Goal: Task Accomplishment & Management: Complete application form

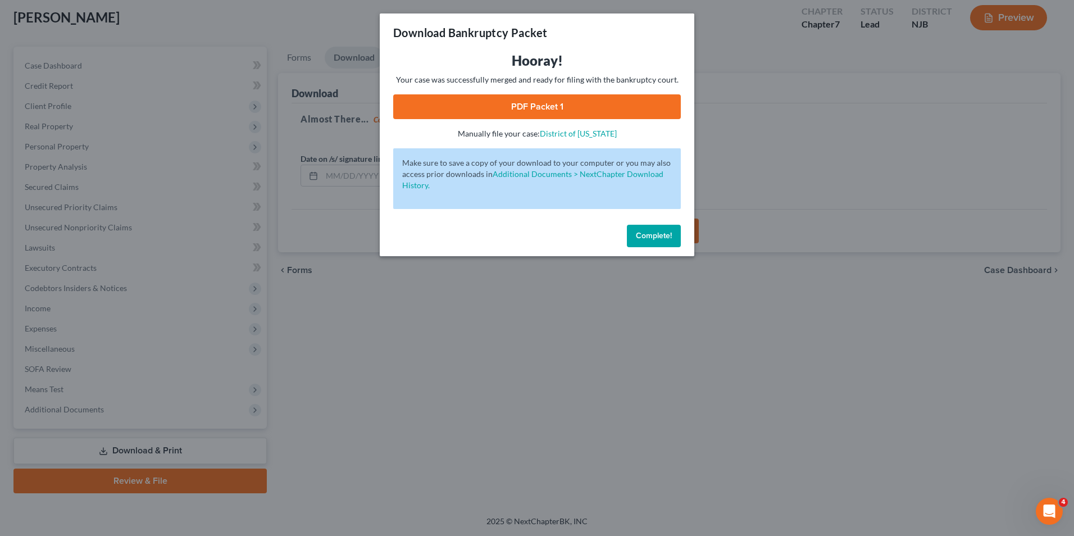
click at [669, 234] on span "Complete!" at bounding box center [654, 236] width 36 height 10
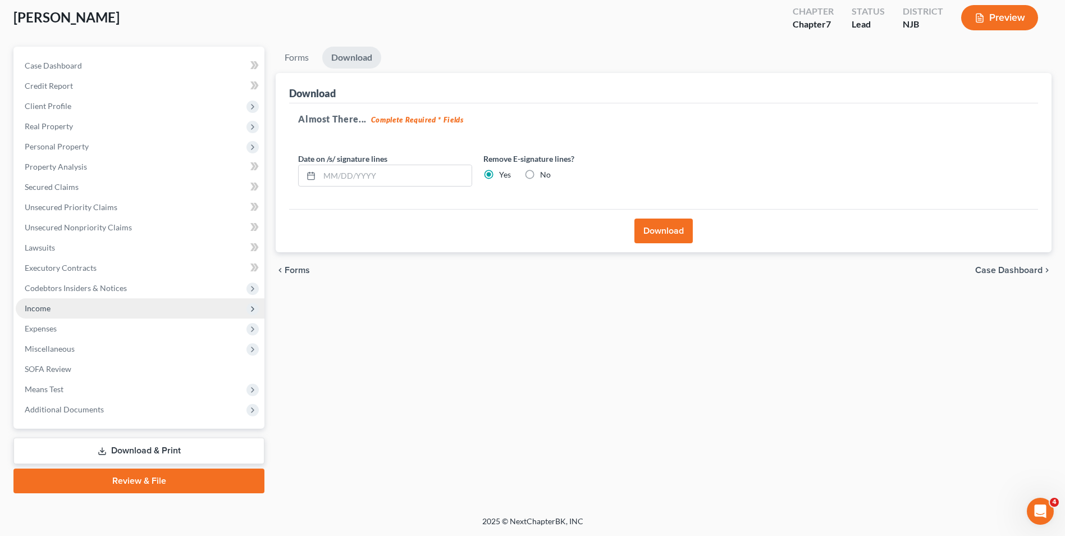
click at [55, 308] on span "Income" at bounding box center [140, 308] width 249 height 20
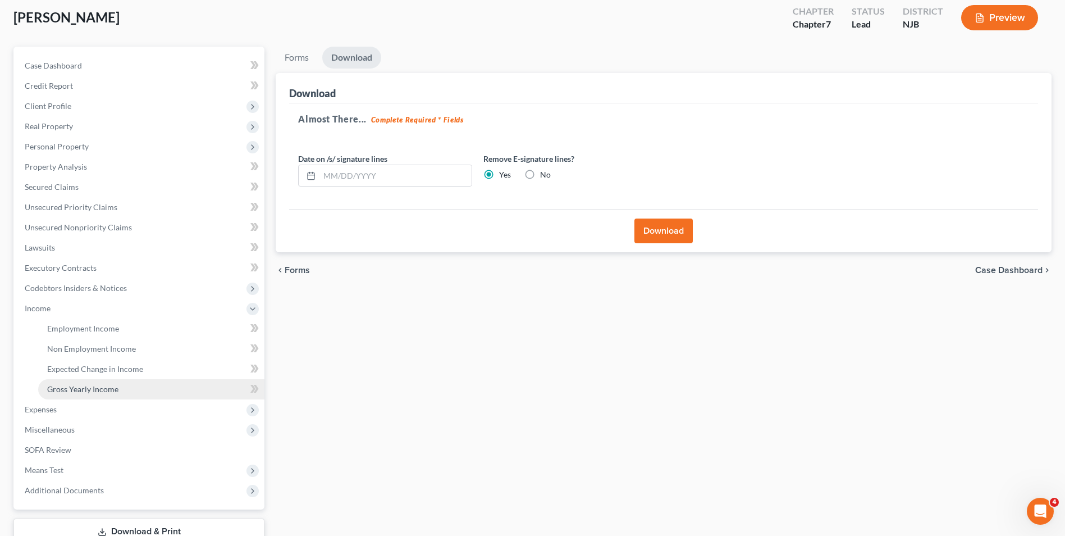
click at [84, 394] on link "Gross Yearly Income" at bounding box center [151, 389] width 226 height 20
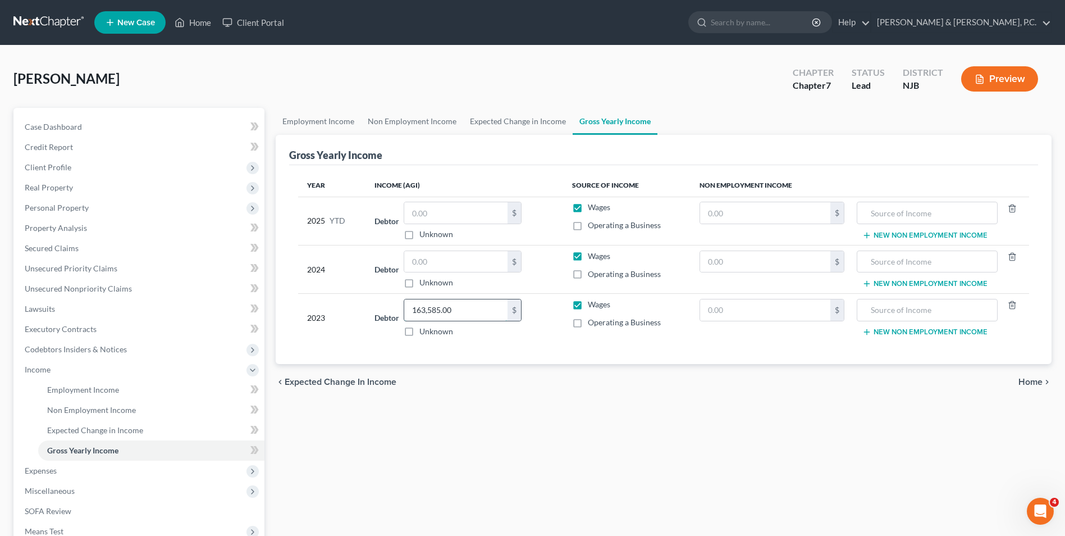
click at [469, 312] on input "163,585.00" at bounding box center [455, 309] width 103 height 21
type input "142,192.85"
click at [478, 258] on input "text" at bounding box center [455, 261] width 103 height 21
click at [465, 258] on input "text" at bounding box center [455, 261] width 103 height 21
type input "73,961.16"
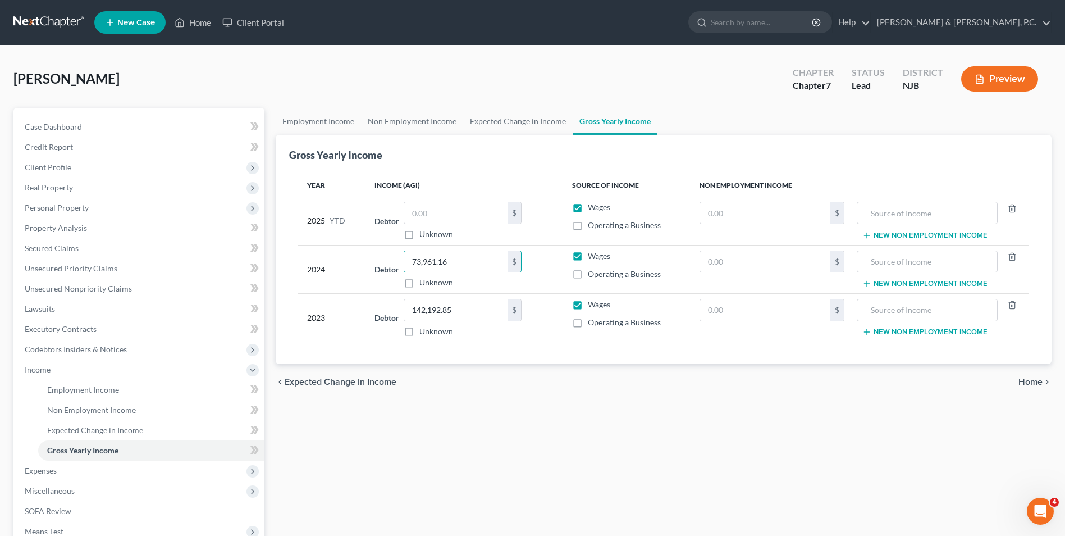
click at [419, 236] on label "Unknown" at bounding box center [436, 234] width 34 height 11
click at [424, 236] on input "Unknown" at bounding box center [427, 232] width 7 height 7
checkbox input "true"
type input "0.00"
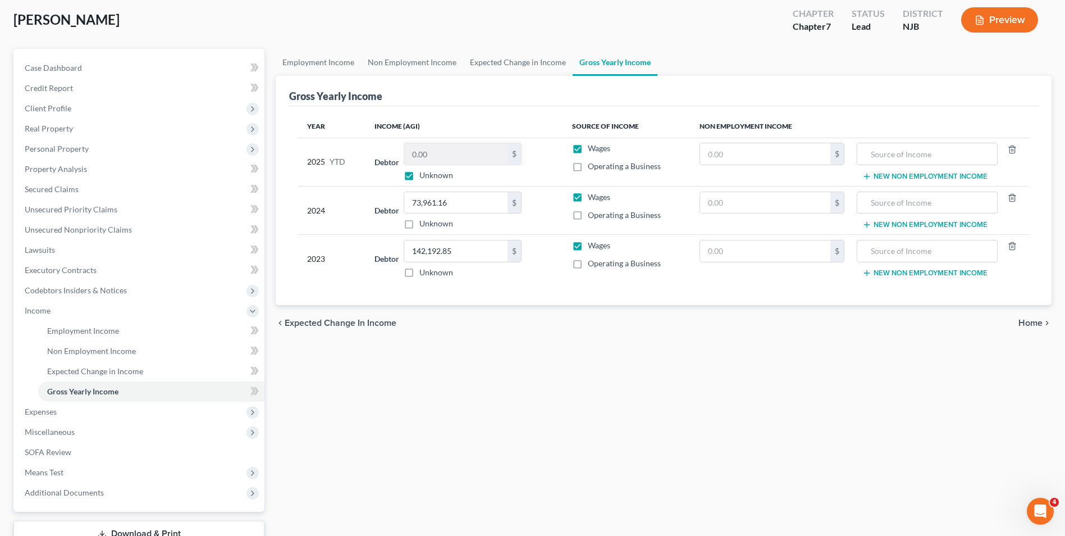
scroll to position [142, 0]
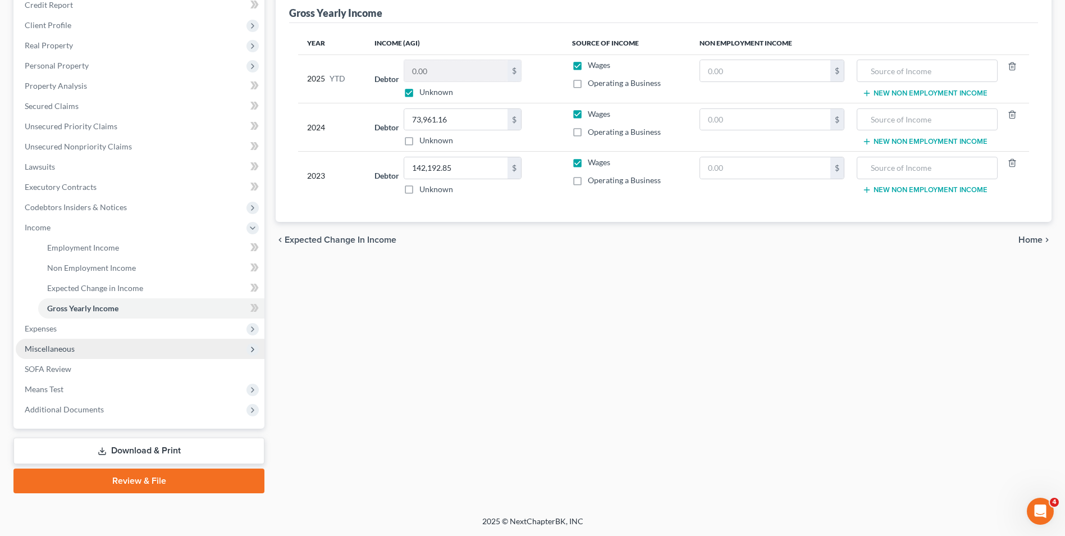
click at [58, 346] on span "Miscellaneous" at bounding box center [50, 349] width 50 height 10
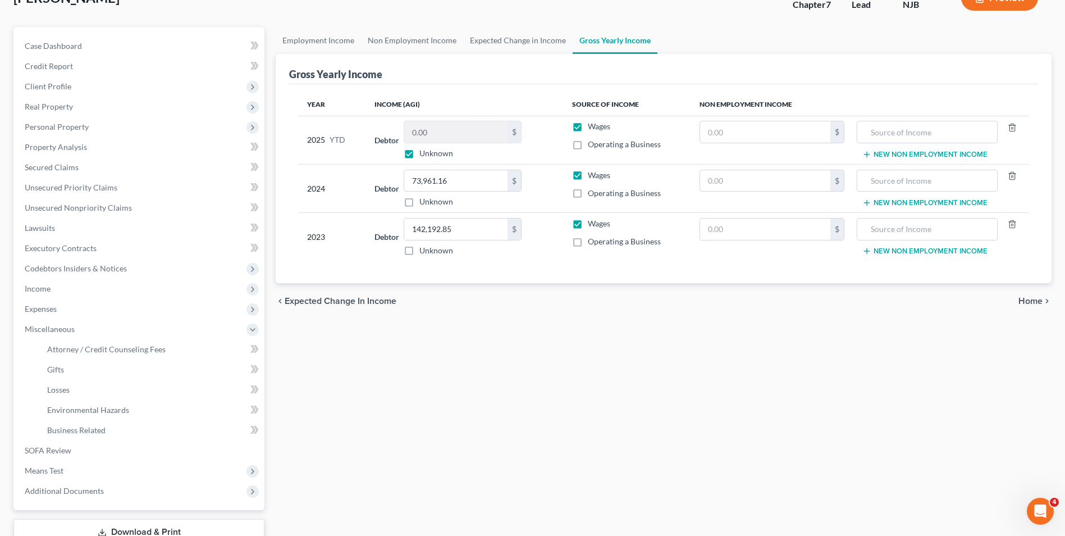
scroll to position [0, 0]
